Goal: Task Accomplishment & Management: Manage account settings

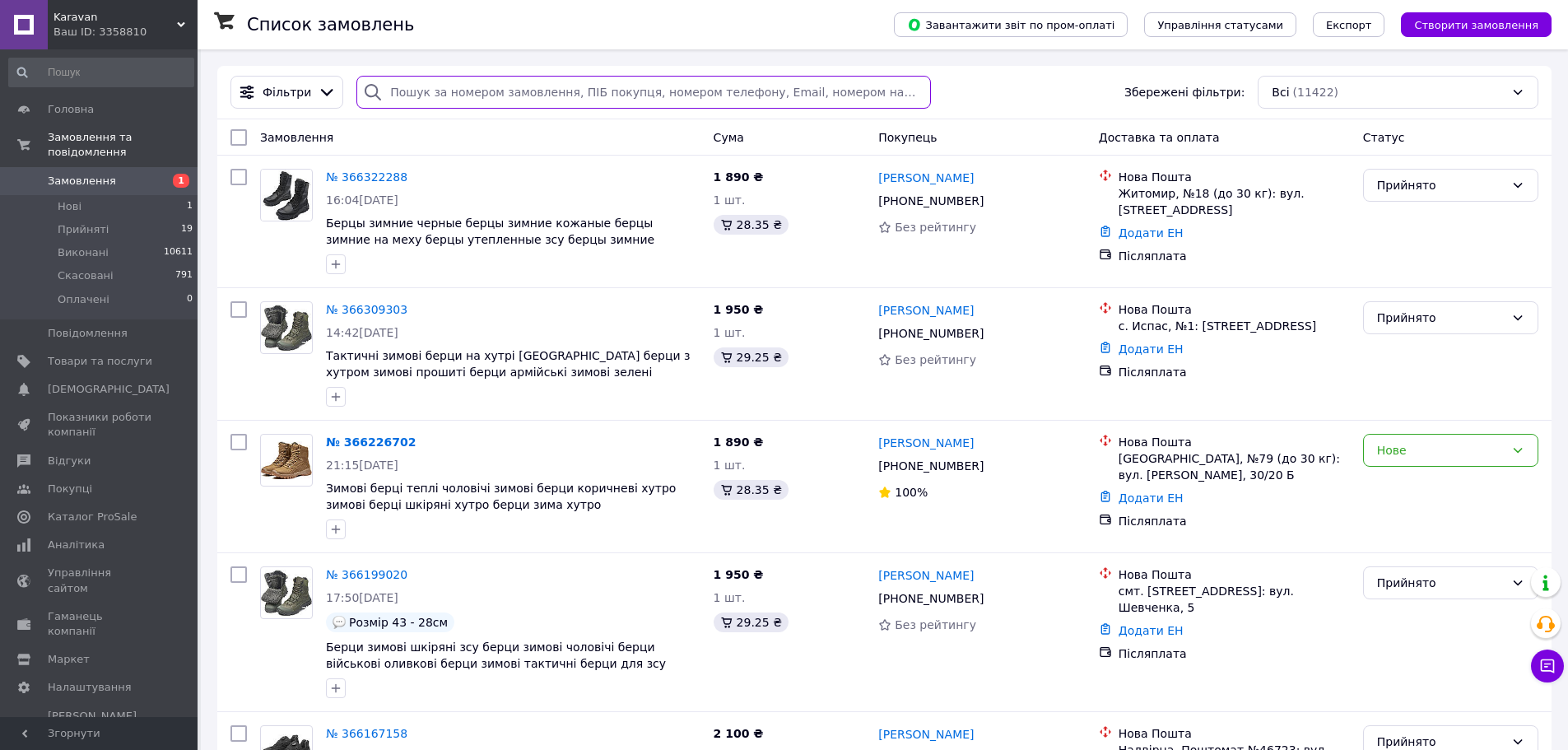
click at [510, 87] on input "search" at bounding box center [644, 92] width 574 height 33
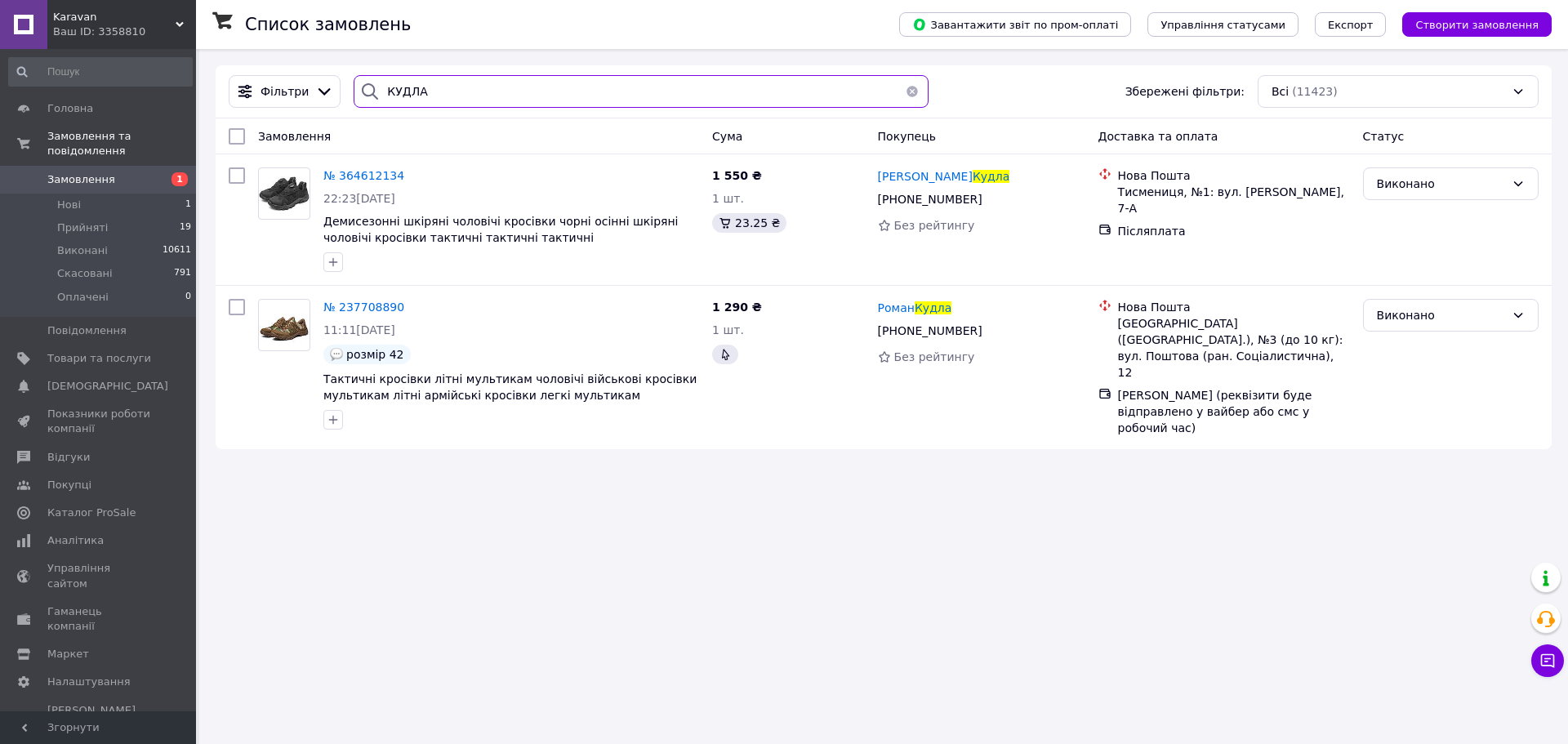
type input "КУДЛА"
drag, startPoint x: 94, startPoint y: 152, endPoint x: 201, endPoint y: 236, distance: 136.0
click at [94, 166] on link "Замовлення 1" at bounding box center [100, 179] width 201 height 28
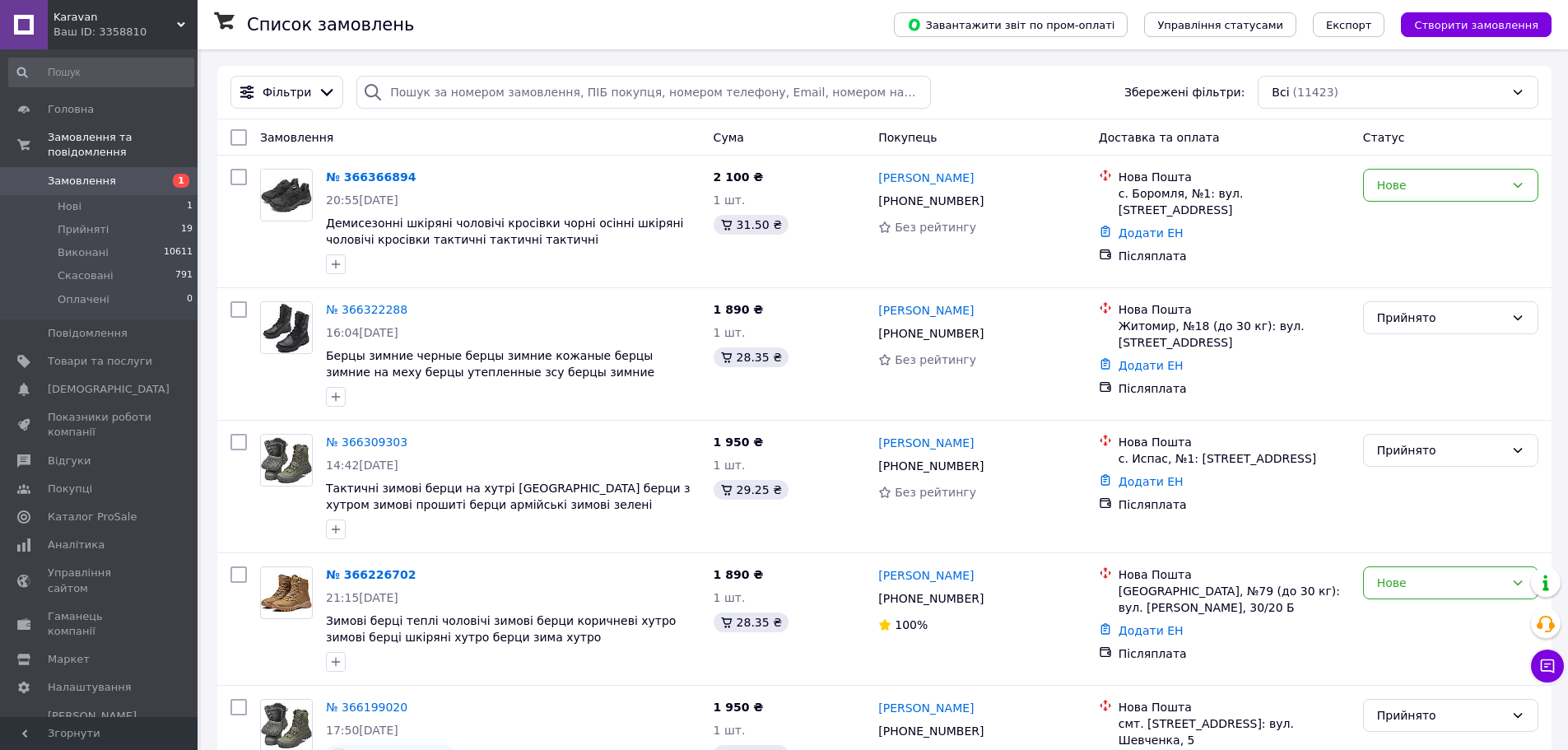
click at [834, 16] on div "Список замовлень" at bounding box center [554, 24] width 614 height 50
